Goal: Obtain resource: Download file/media

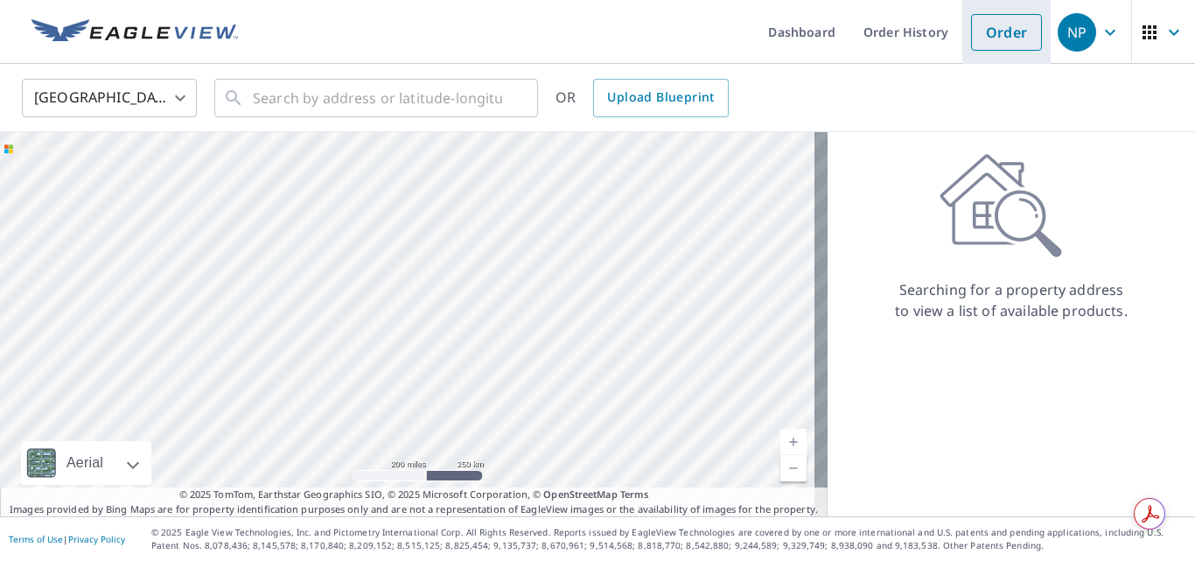
click at [1000, 26] on link "Order" at bounding box center [1006, 32] width 71 height 37
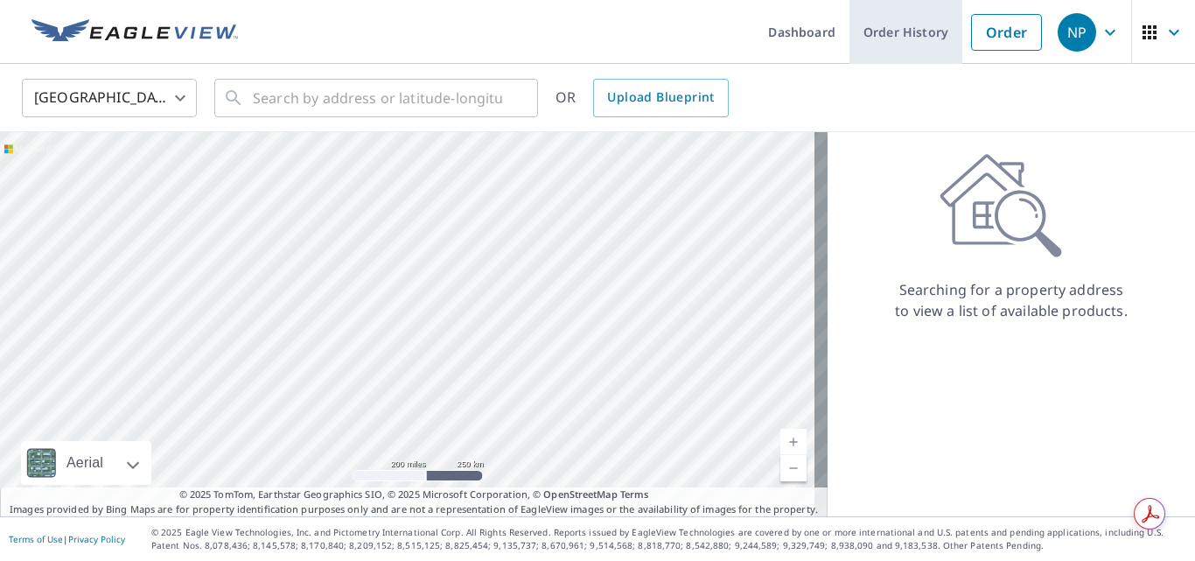
click at [891, 21] on link "Order History" at bounding box center [905, 32] width 113 height 64
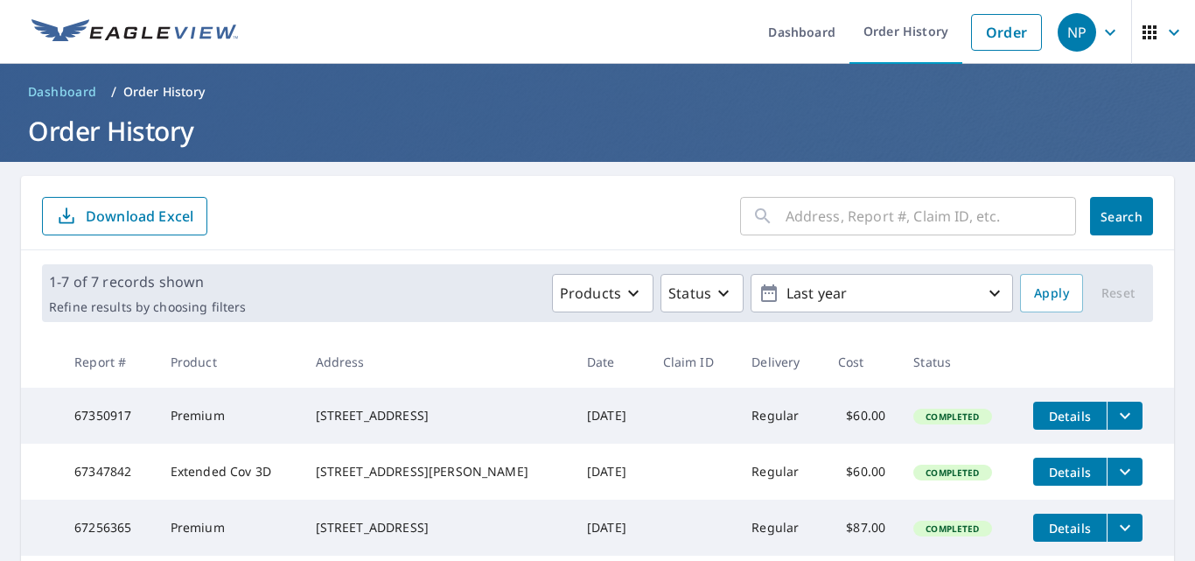
click at [1044, 414] on span "Details" at bounding box center [1070, 416] width 52 height 17
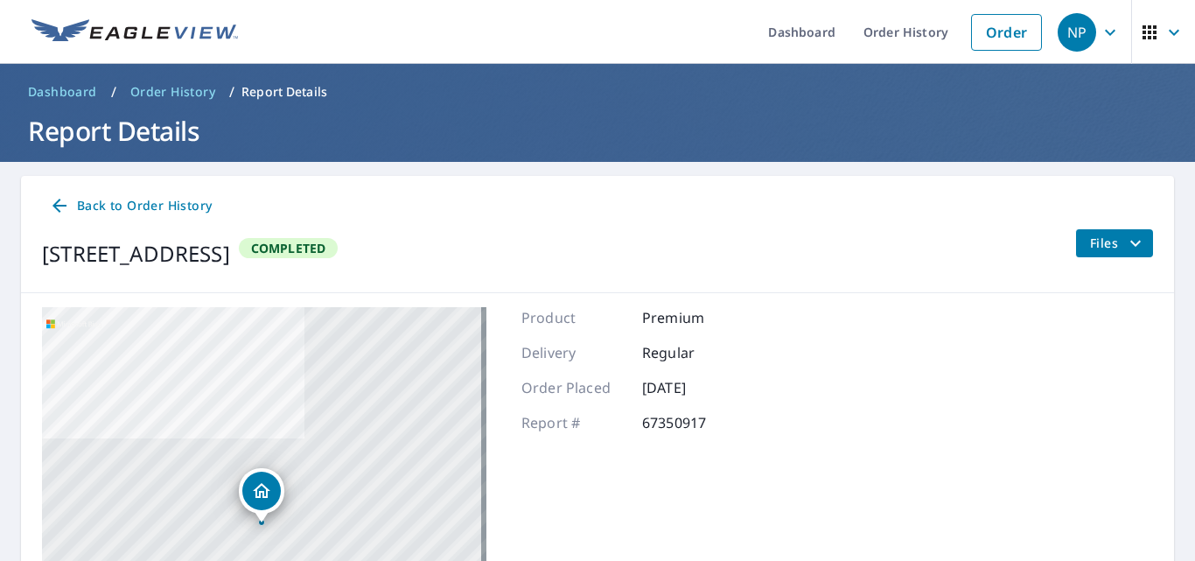
click at [1096, 236] on span "Files" at bounding box center [1118, 243] width 56 height 21
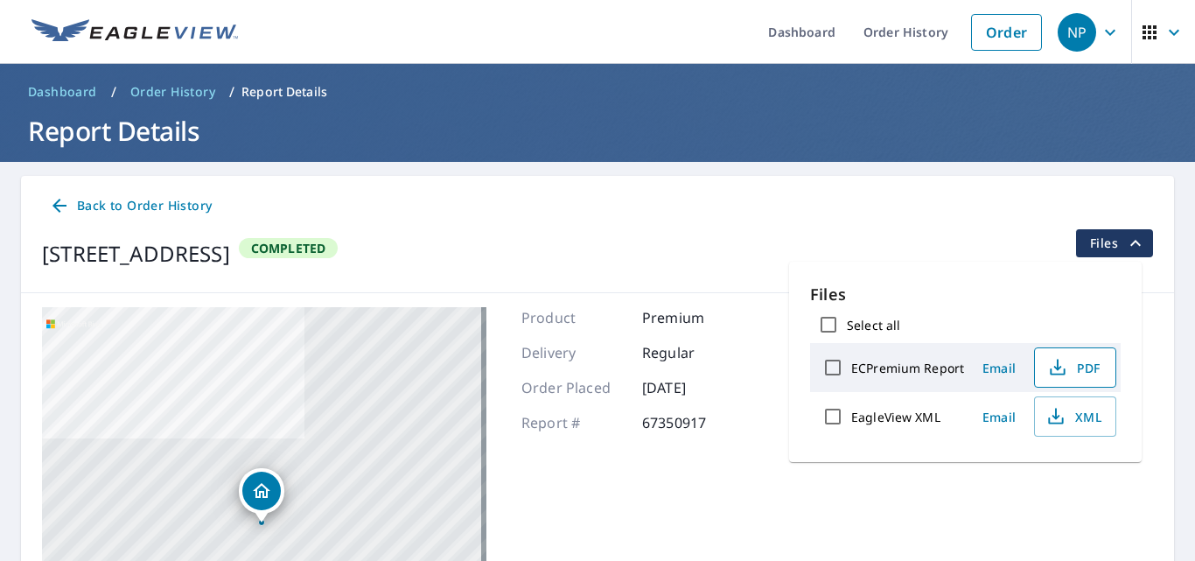
click at [1069, 368] on span "PDF" at bounding box center [1073, 367] width 56 height 21
